Goal: Complete Application Form: Complete application form

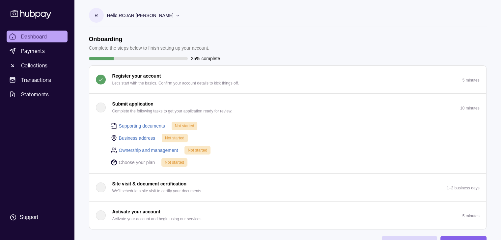
click at [146, 127] on link "Supporting documents" at bounding box center [142, 126] width 46 height 7
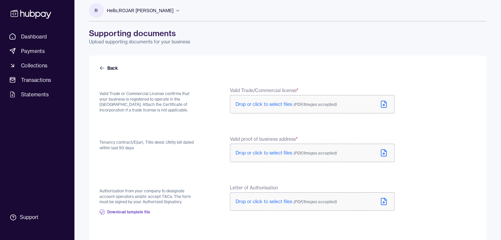
scroll to position [2, 0]
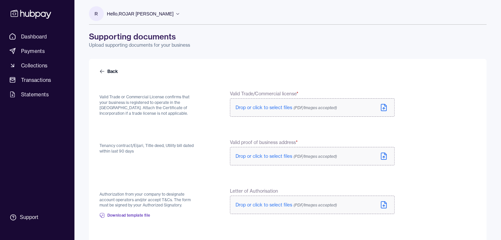
click at [274, 107] on span "Drop or click to select files (PDF/Images accepted)" at bounding box center [286, 108] width 101 height 6
click at [259, 155] on span "Drop or click to select files (PDF/Images accepted)" at bounding box center [286, 157] width 101 height 6
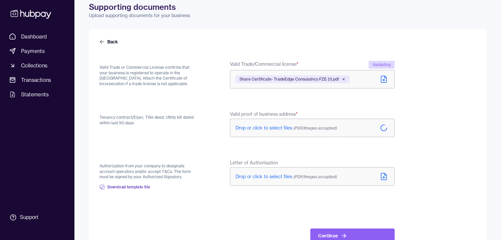
scroll to position [35, 0]
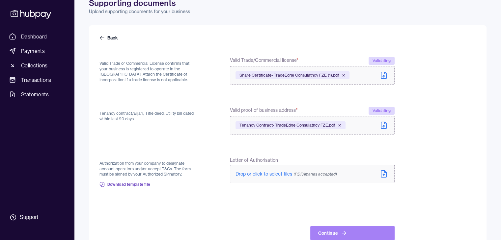
click at [381, 232] on button "Continue" at bounding box center [352, 233] width 84 height 14
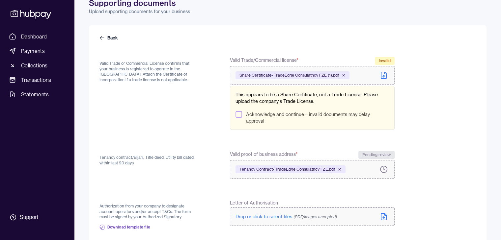
click at [237, 116] on button "Acknowledge and continue – invalid documents may delay approval" at bounding box center [239, 114] width 7 height 7
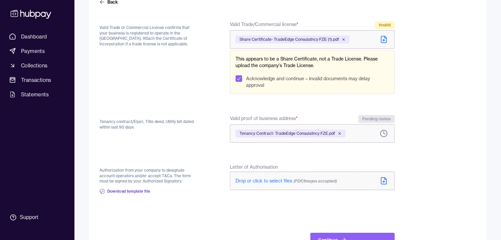
scroll to position [71, 0]
click at [382, 42] on icon at bounding box center [384, 40] width 8 height 8
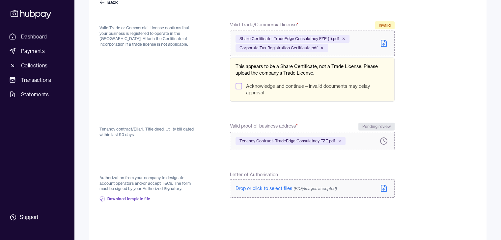
click at [240, 88] on button "Acknowledge and continue – invalid documents may delay approval" at bounding box center [239, 86] width 7 height 7
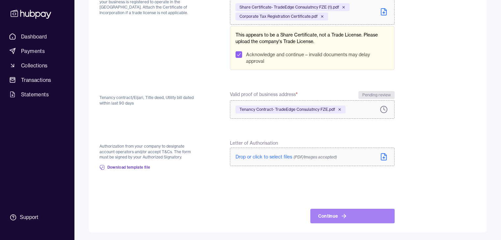
click at [349, 213] on button "Continue" at bounding box center [352, 216] width 84 height 14
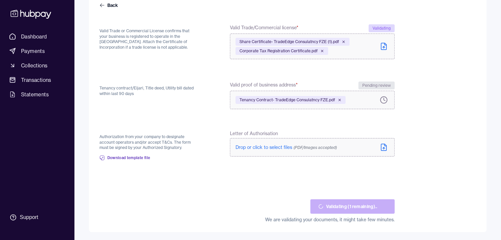
scroll to position [68, 0]
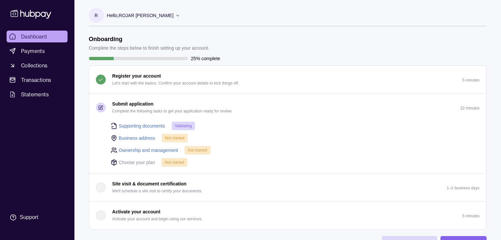
click at [147, 137] on link "Business address" at bounding box center [137, 138] width 37 height 7
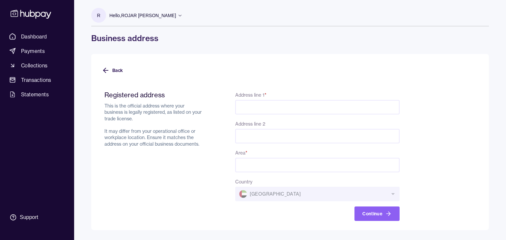
click at [284, 106] on input "Address line 1 *" at bounding box center [317, 107] width 164 height 14
paste input "**********"
drag, startPoint x: 397, startPoint y: 105, endPoint x: 349, endPoint y: 104, distance: 47.5
click at [349, 104] on input "**********" at bounding box center [317, 107] width 164 height 14
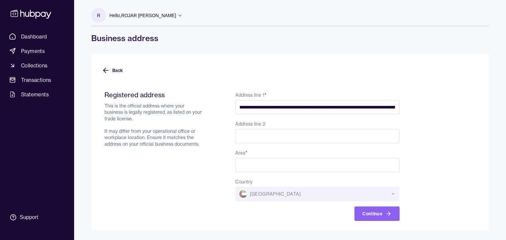
scroll to position [0, 0]
type input "**********"
click at [302, 163] on input "Area *" at bounding box center [317, 165] width 164 height 14
paste input "**********"
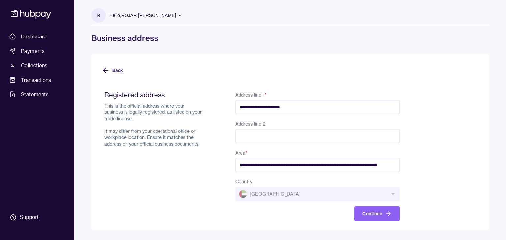
scroll to position [0, 30]
type input "**********"
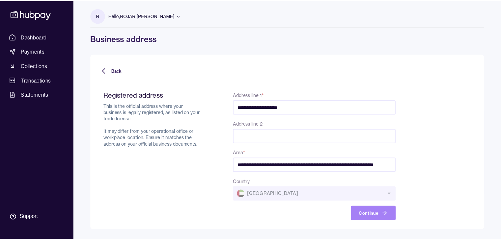
scroll to position [0, 0]
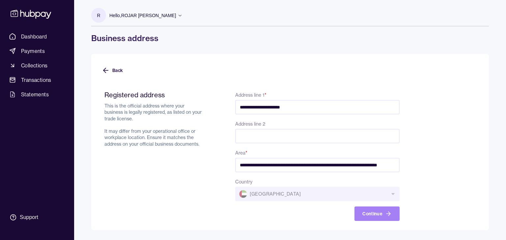
click at [377, 215] on button "Continue" at bounding box center [376, 214] width 45 height 14
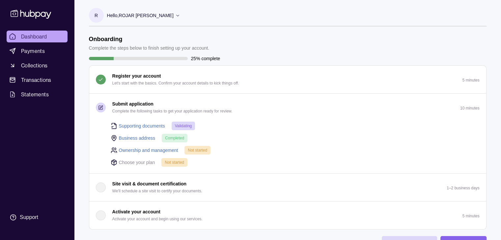
click at [164, 147] on link "Ownership and management" at bounding box center [148, 150] width 59 height 7
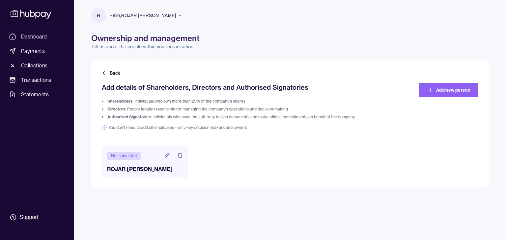
click at [166, 157] on icon at bounding box center [167, 155] width 4 height 4
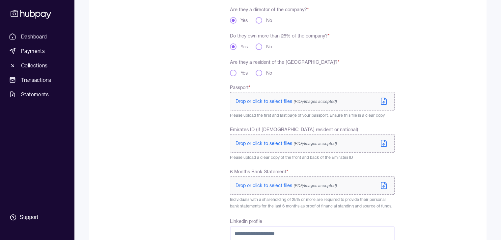
scroll to position [147, 0]
click at [234, 72] on button "Yes" at bounding box center [233, 72] width 7 height 7
click at [281, 102] on span "Drop or click to select files (PDF/Images accepted)" at bounding box center [286, 101] width 101 height 6
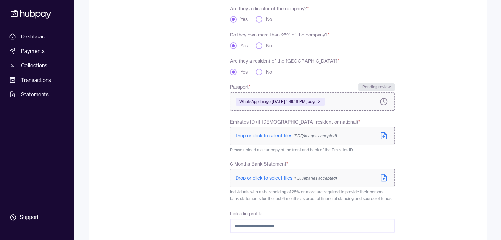
click at [268, 138] on span "Drop or click to select files (PDF/Images accepted)" at bounding box center [286, 136] width 101 height 6
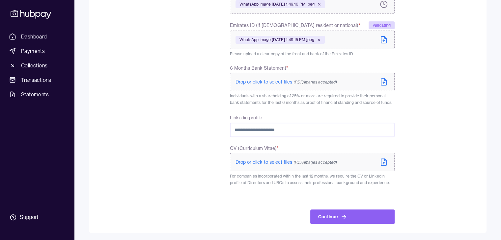
scroll to position [246, 0]
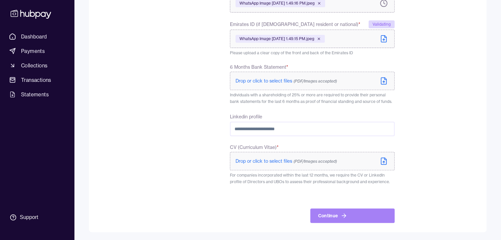
click at [347, 216] on icon "submit" at bounding box center [344, 216] width 7 height 7
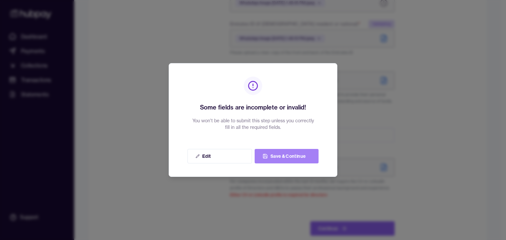
click at [281, 161] on button "Save & Continue" at bounding box center [287, 156] width 64 height 14
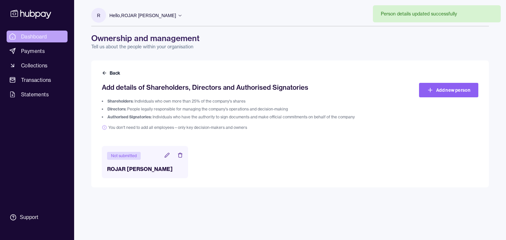
click at [40, 40] on span "Dashboard" at bounding box center [34, 37] width 26 height 8
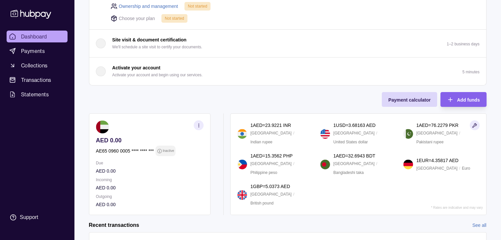
scroll to position [145, 0]
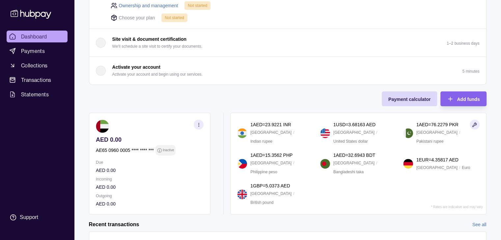
click at [148, 72] on p "Activate your account and begin using our services." at bounding box center [157, 74] width 90 height 7
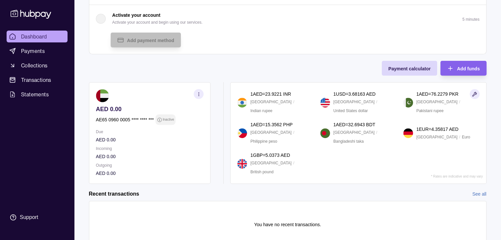
scroll to position [0, 0]
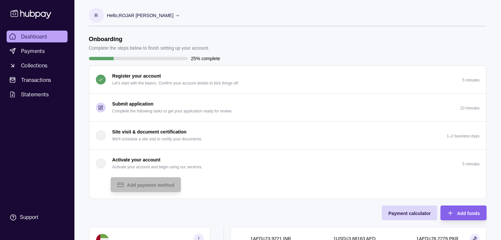
click at [144, 110] on p "Complete the following tasks to get your application ready for review." at bounding box center [172, 111] width 120 height 7
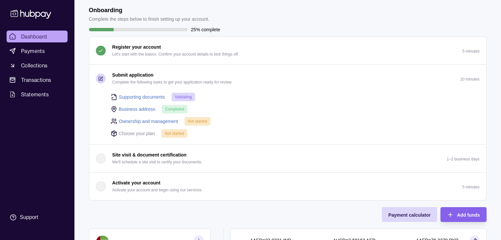
scroll to position [28, 0]
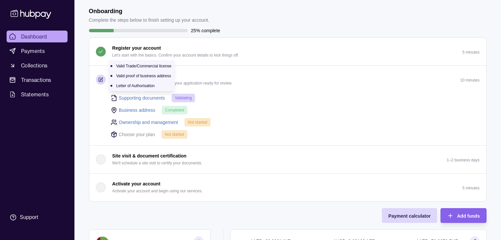
click at [154, 98] on link "Supporting documents" at bounding box center [142, 98] width 46 height 7
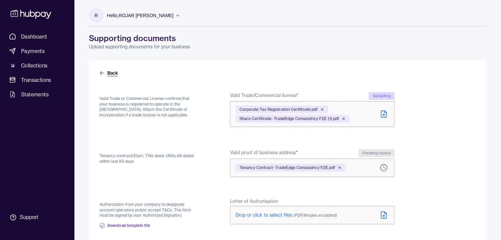
click at [107, 73] on link "Back" at bounding box center [109, 73] width 20 height 7
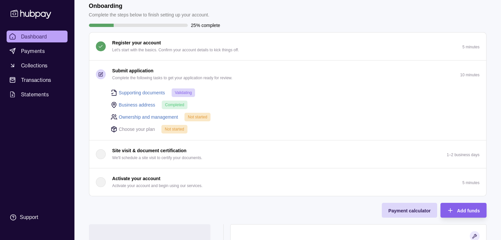
scroll to position [66, 0]
